Goal: Navigation & Orientation: Locate item on page

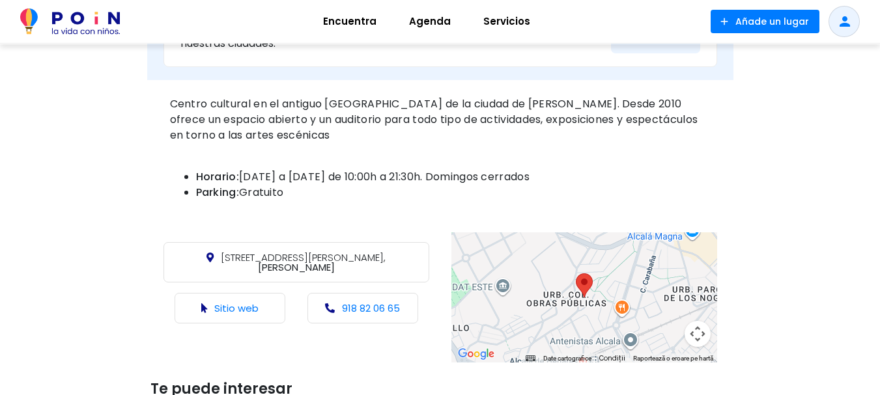
scroll to position [586, 0]
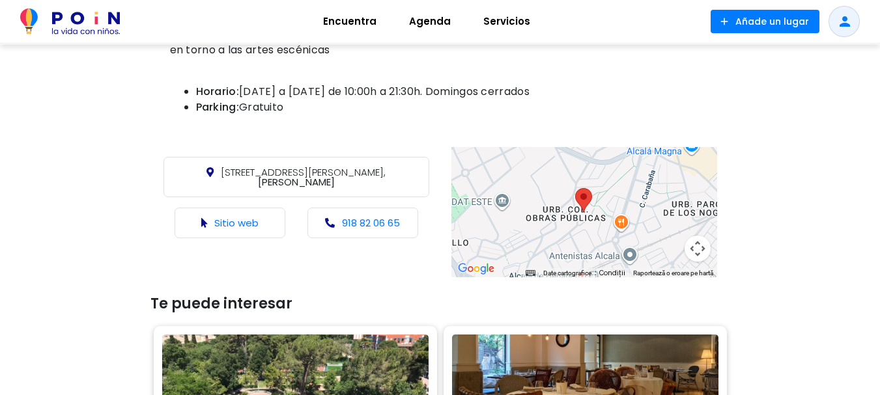
click at [578, 233] on div at bounding box center [584, 212] width 266 height 130
drag, startPoint x: 578, startPoint y: 229, endPoint x: 582, endPoint y: 223, distance: 7.0
click at [582, 224] on div at bounding box center [584, 212] width 266 height 130
click at [583, 223] on div at bounding box center [584, 212] width 266 height 130
click at [583, 221] on div at bounding box center [584, 212] width 266 height 130
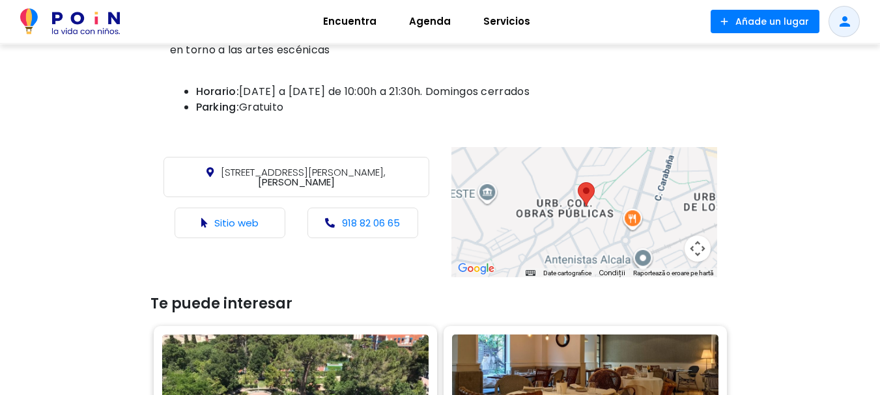
click at [583, 219] on div at bounding box center [584, 212] width 266 height 130
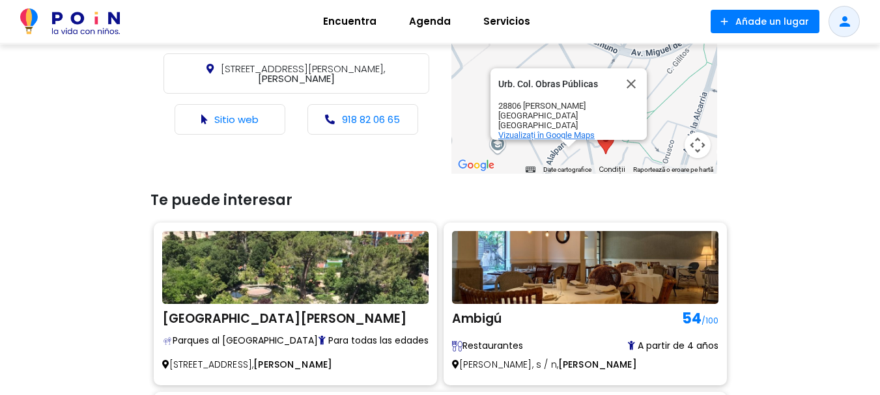
scroll to position [716, 0]
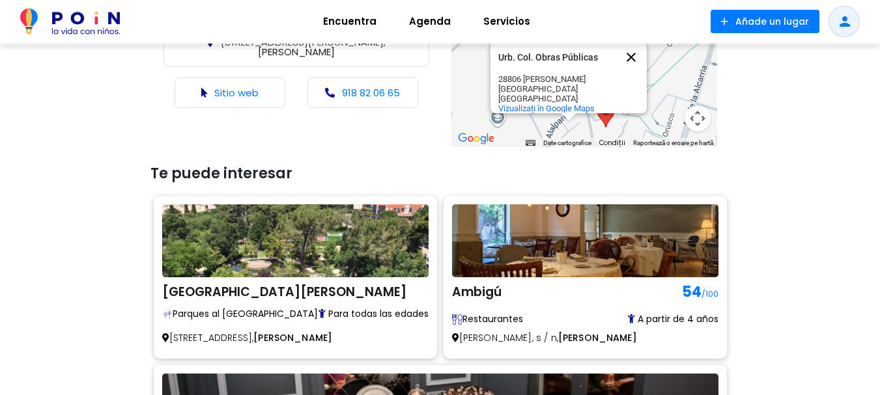
click at [628, 49] on button "Închide" at bounding box center [630, 57] width 31 height 31
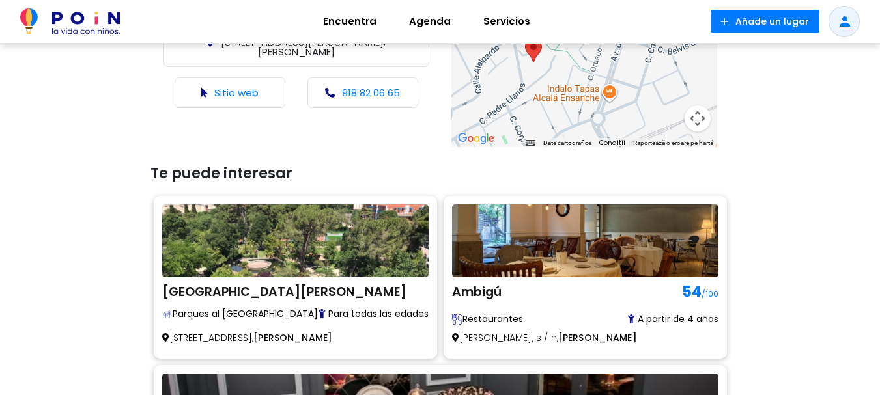
drag, startPoint x: 631, startPoint y: 137, endPoint x: 553, endPoint y: 61, distance: 108.7
click at [553, 61] on div at bounding box center [584, 82] width 266 height 130
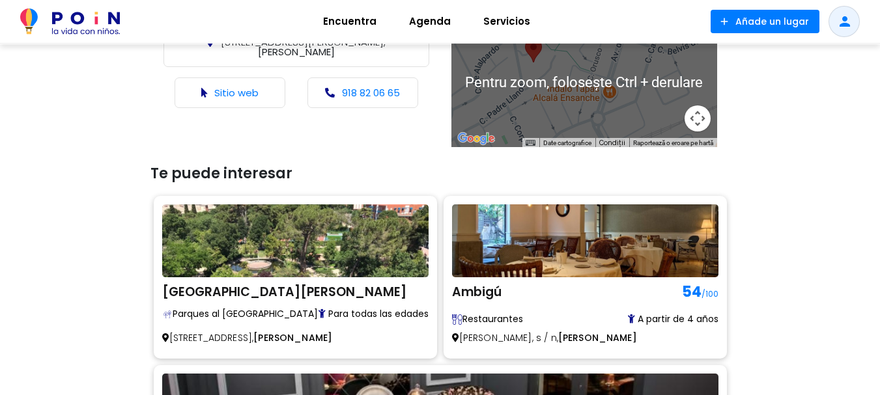
scroll to position [651, 0]
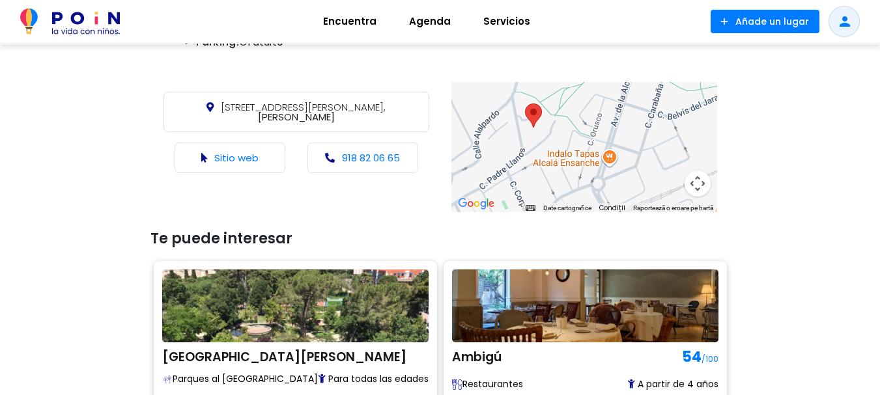
click at [637, 135] on div at bounding box center [584, 147] width 266 height 130
click at [695, 189] on button "Comenzi pentru zona vizibilă pe hartă" at bounding box center [697, 184] width 26 height 26
click at [662, 183] on button "Micșorează" at bounding box center [665, 184] width 26 height 26
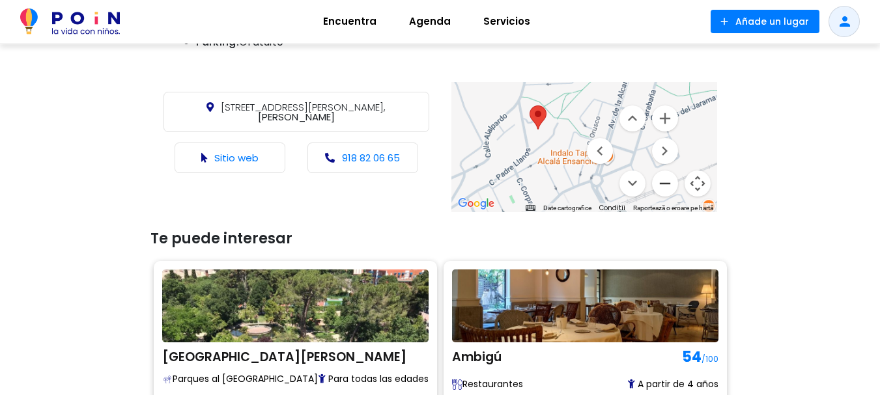
click at [662, 183] on button "Micșorează" at bounding box center [665, 184] width 26 height 26
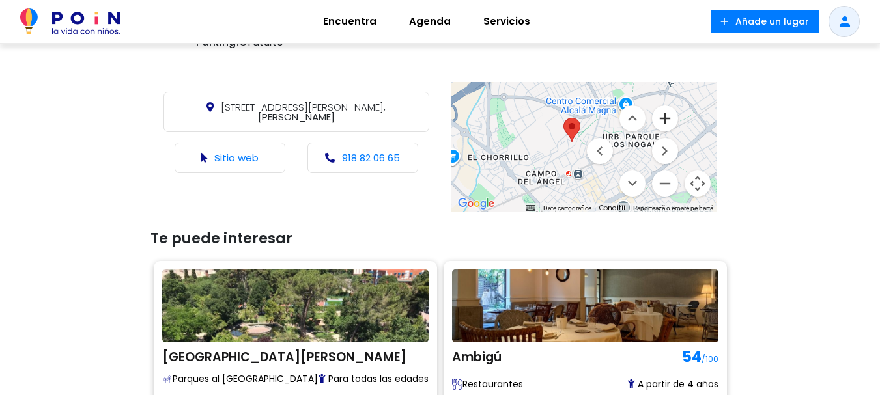
click at [670, 120] on button "Mărește" at bounding box center [665, 118] width 26 height 26
